Goal: Task Accomplishment & Management: Manage account settings

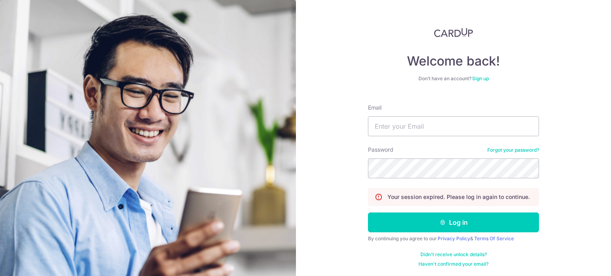
click at [484, 121] on input "Email" at bounding box center [453, 127] width 171 height 20
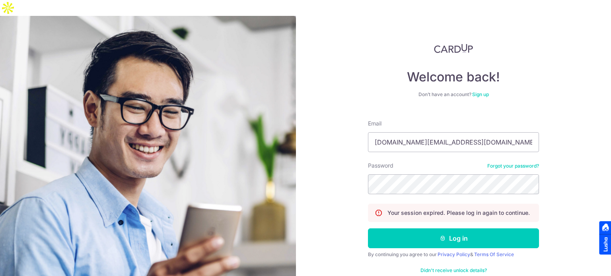
type input "[DOMAIN_NAME][EMAIL_ADDRESS][DOMAIN_NAME]"
click at [368, 229] on button "Log in" at bounding box center [453, 239] width 171 height 20
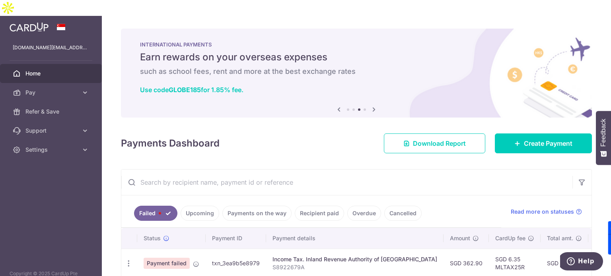
scroll to position [27, 0]
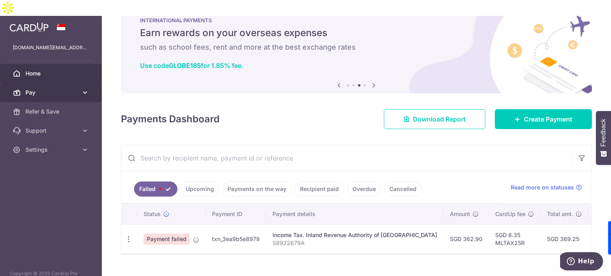
click at [88, 89] on icon at bounding box center [85, 93] width 8 height 8
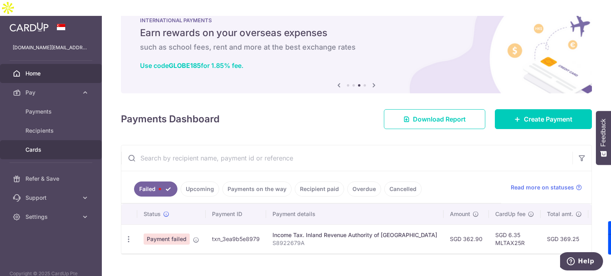
click at [50, 146] on span "Cards" at bounding box center [51, 150] width 52 height 8
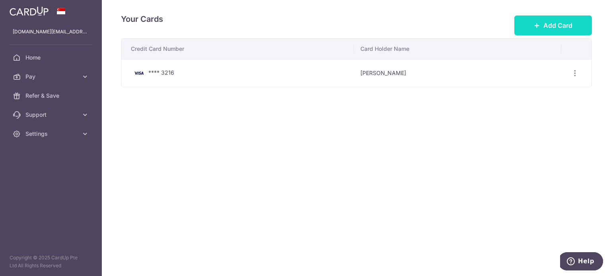
click at [539, 31] on button "Add Card" at bounding box center [553, 26] width 78 height 20
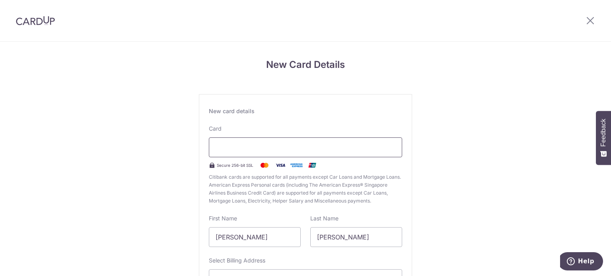
click at [305, 142] on div at bounding box center [305, 148] width 193 height 20
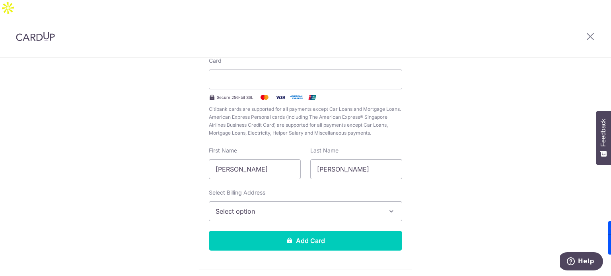
scroll to position [84, 0]
click at [274, 159] on input "[PERSON_NAME]" at bounding box center [255, 169] width 92 height 20
type input "[PERSON_NAME]"
type input "Phua"
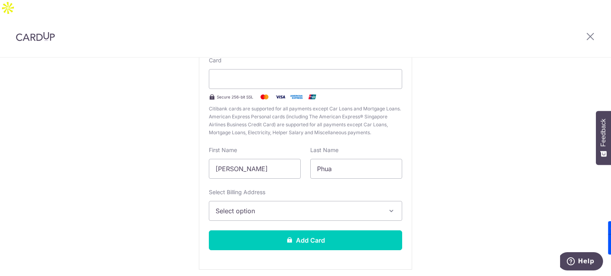
click at [287, 208] on div "New card details Your card number is invalid. Card Secure 256-bit SSL Citibank …" at bounding box center [305, 148] width 213 height 244
click at [277, 206] on span "Select option" at bounding box center [298, 211] width 165 height 10
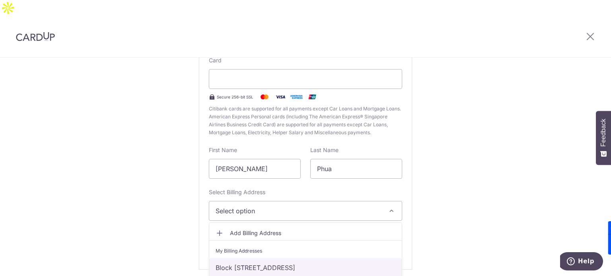
click at [283, 259] on link "Block [STREET_ADDRESS]" at bounding box center [305, 268] width 192 height 19
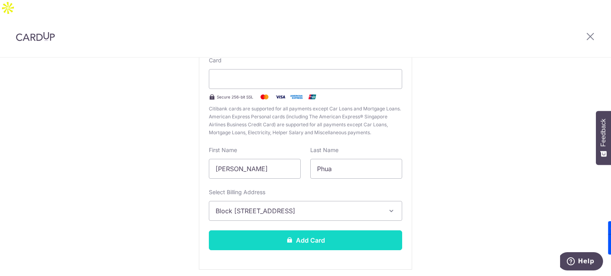
click at [278, 231] on button "Add Card" at bounding box center [305, 241] width 193 height 20
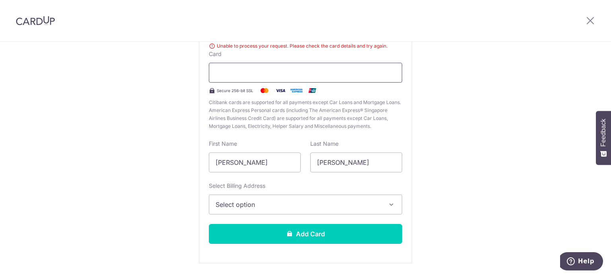
click at [312, 65] on div at bounding box center [305, 73] width 193 height 20
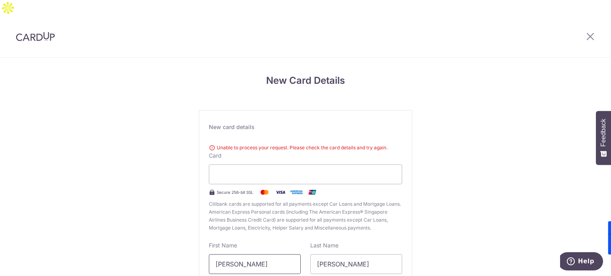
type input "[PERSON_NAME]"
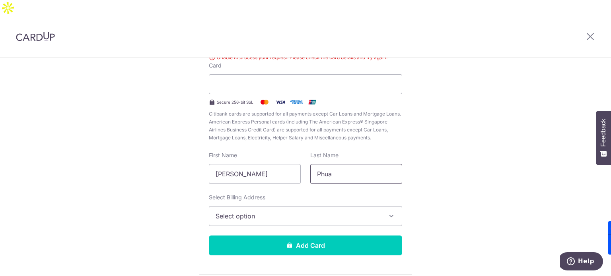
scroll to position [110, 0]
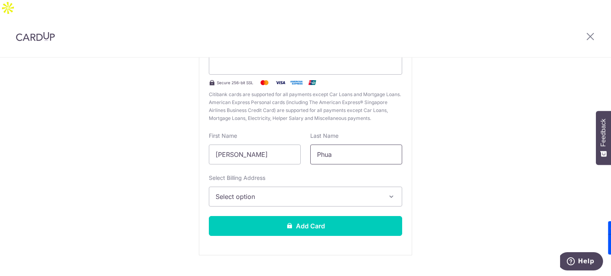
type input "Phua"
click at [272, 187] on button "Select option" at bounding box center [305, 197] width 193 height 20
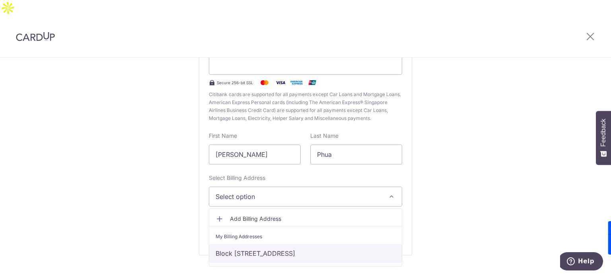
click at [269, 244] on link "Block [STREET_ADDRESS]" at bounding box center [305, 253] width 192 height 19
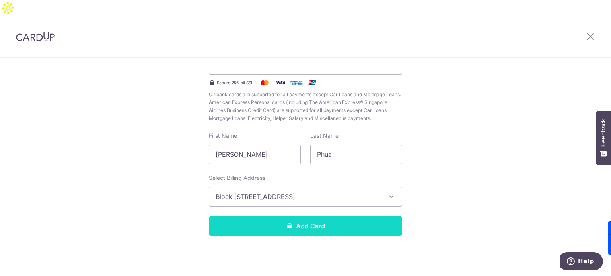
click at [264, 216] on button "Add Card" at bounding box center [305, 226] width 193 height 20
